Goal: Communication & Community: Ask a question

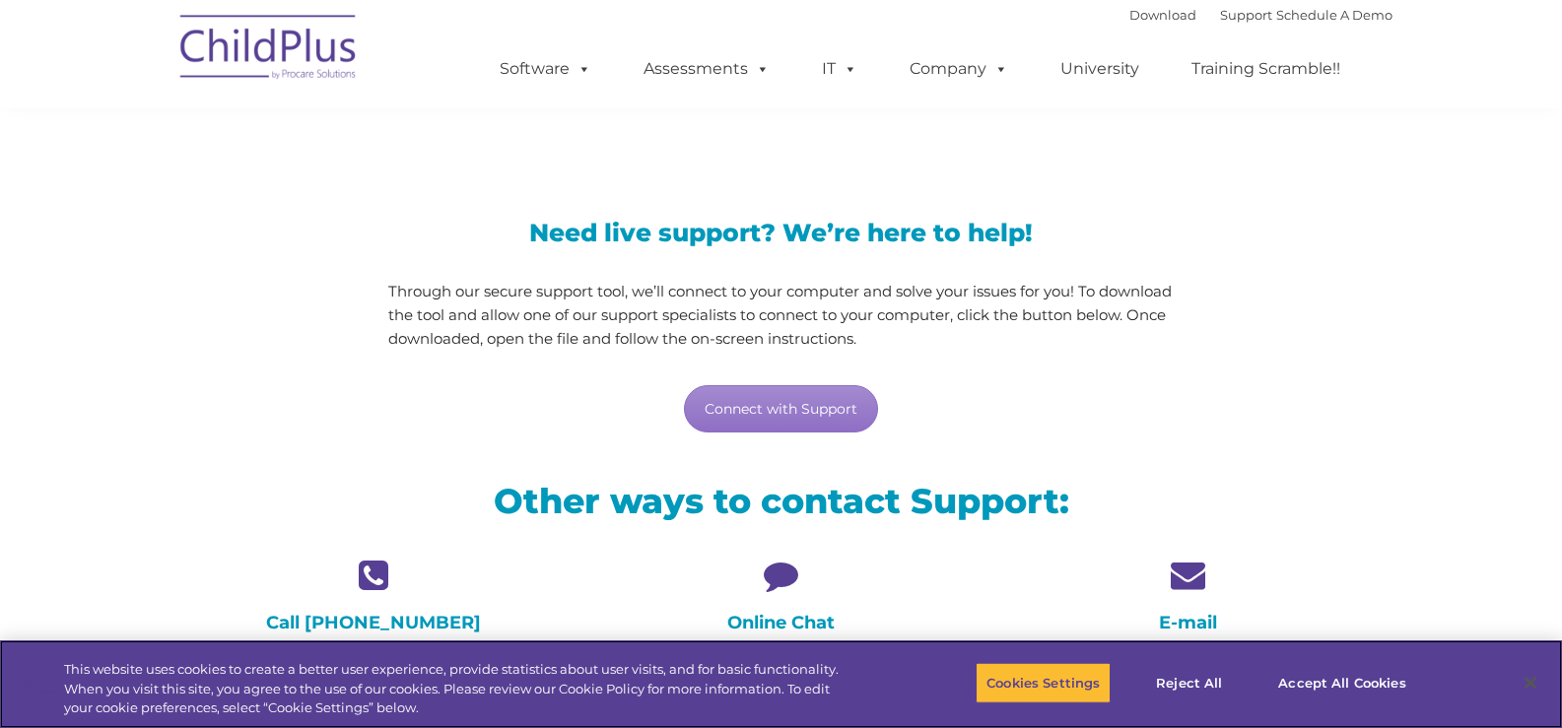
scroll to position [99, 0]
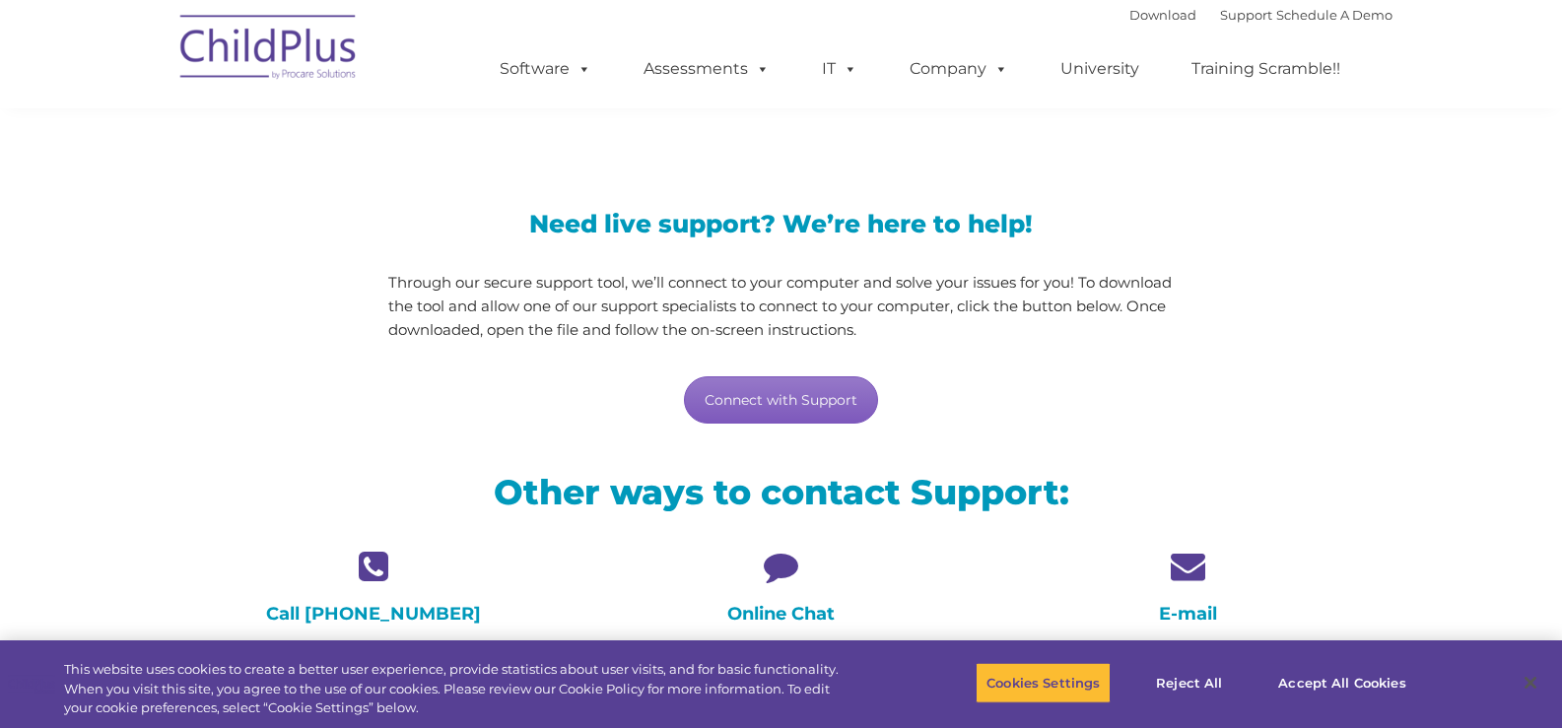
click at [797, 402] on link "Connect with Support" at bounding box center [781, 400] width 194 height 47
click at [781, 569] on icon at bounding box center [780, 566] width 377 height 34
click at [765, 568] on icon at bounding box center [780, 566] width 377 height 34
click at [1187, 565] on icon at bounding box center [1187, 566] width 377 height 34
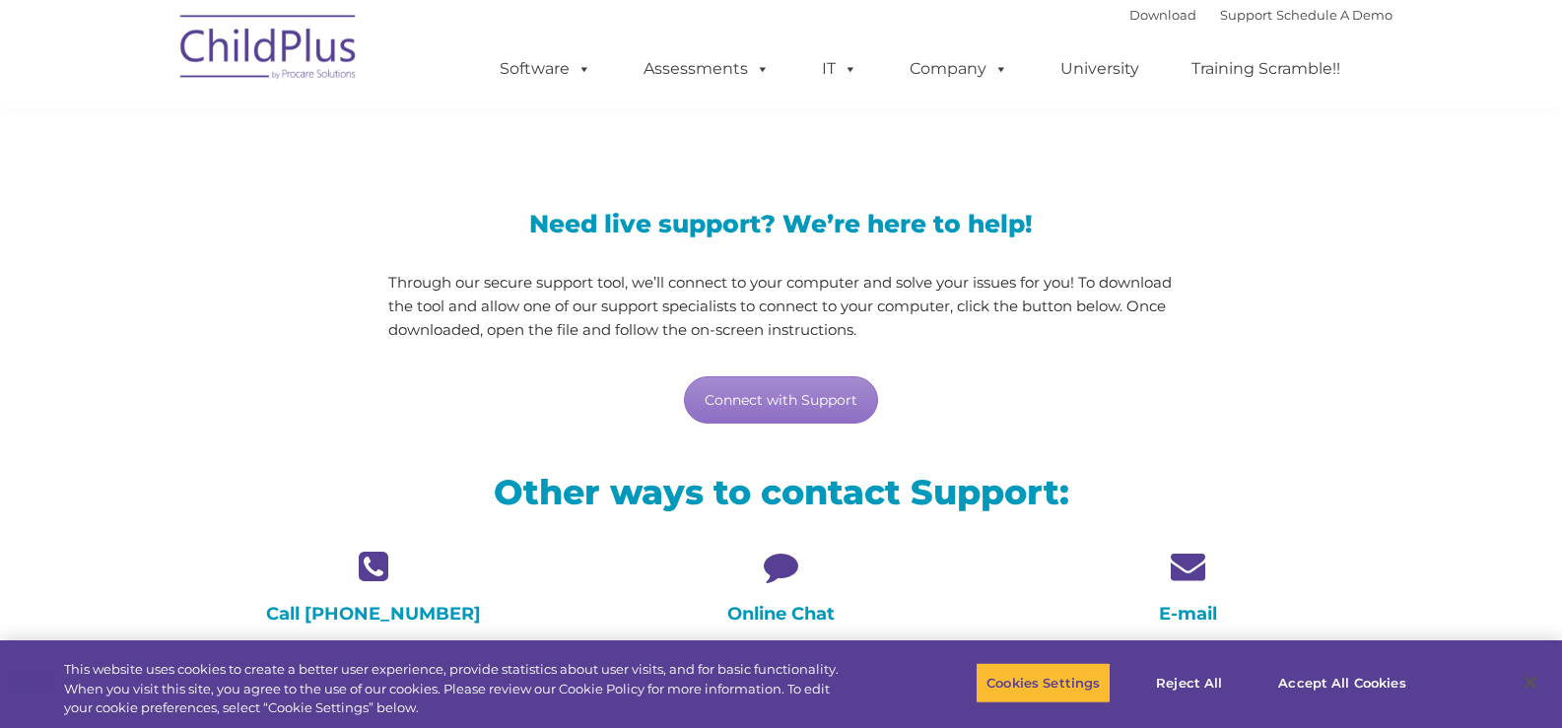
click at [1187, 565] on icon at bounding box center [1187, 566] width 377 height 34
click at [1281, 674] on button "Accept All Cookies" at bounding box center [1342, 682] width 149 height 41
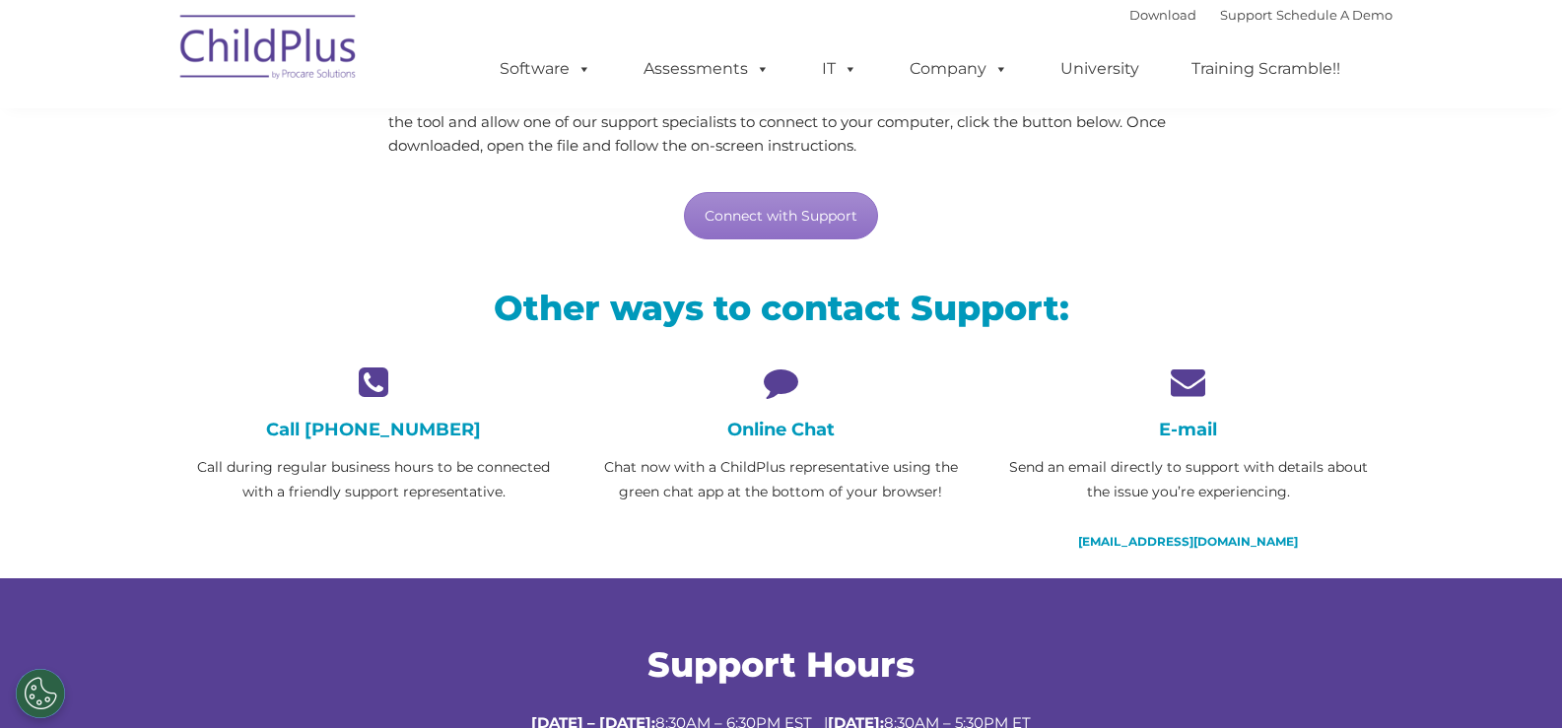
scroll to position [296, 0]
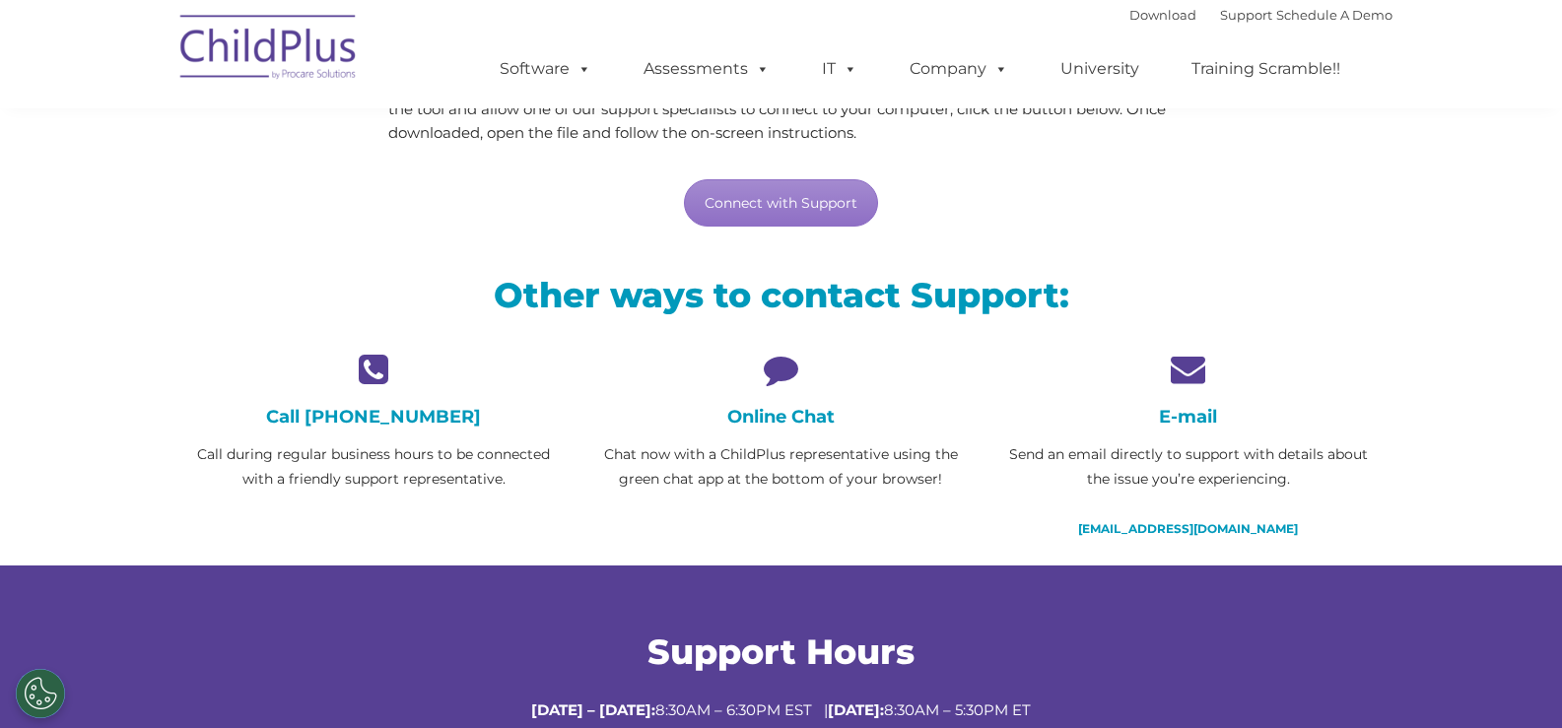
click at [782, 402] on div "Online Chat Chat now with a ChildPlus representative using the green chat app a…" at bounding box center [780, 422] width 377 height 140
click at [776, 365] on icon at bounding box center [780, 369] width 377 height 34
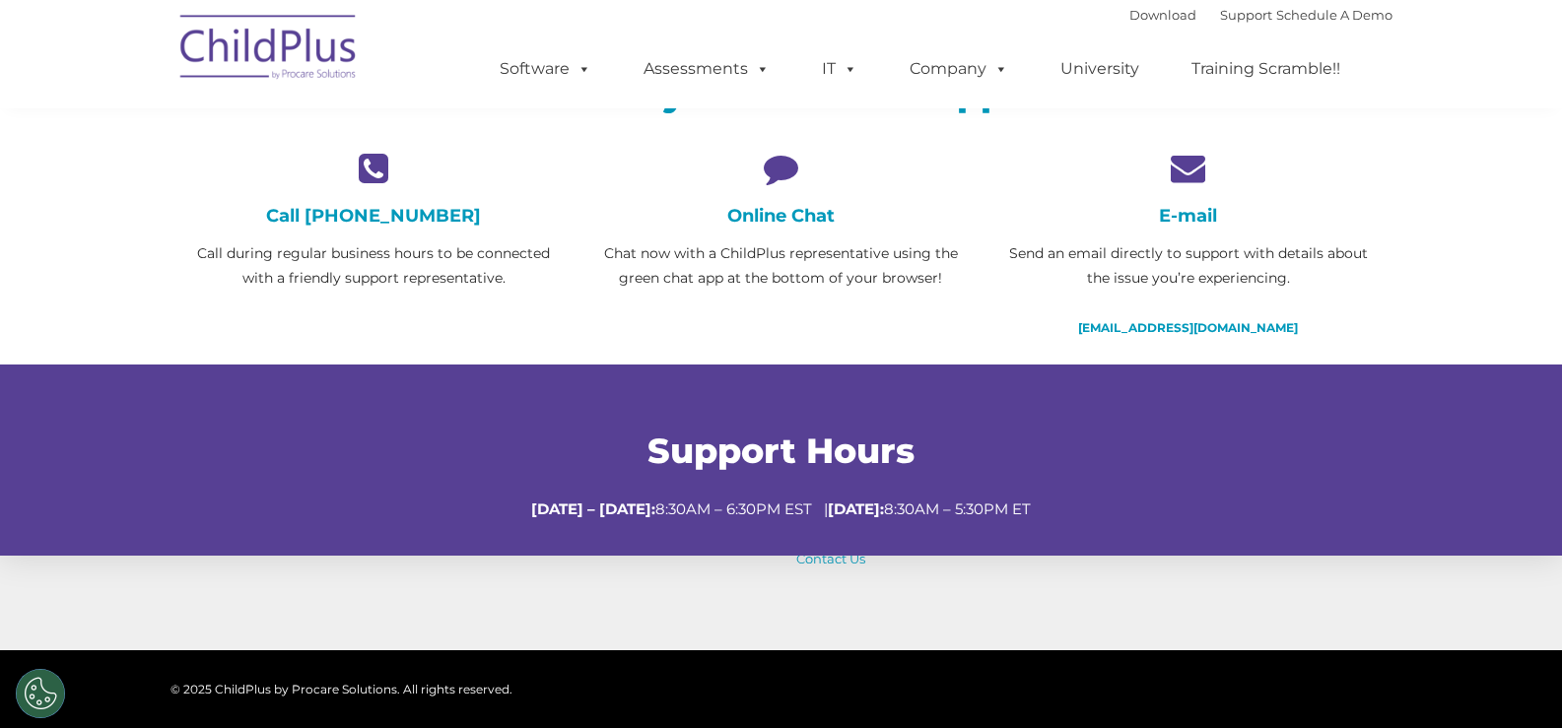
scroll to position [495, 0]
